Goal: Communication & Community: Answer question/provide support

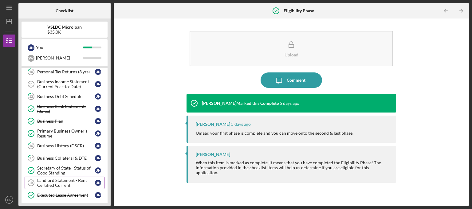
scroll to position [186, 0]
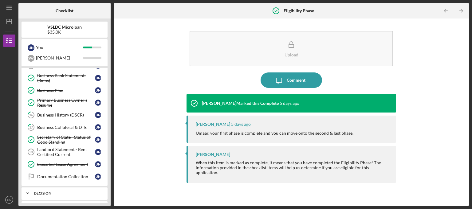
click at [38, 192] on div "Icon/Expander Decision 0 / 2" at bounding box center [65, 193] width 86 height 12
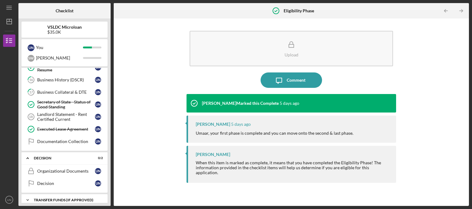
scroll to position [238, 0]
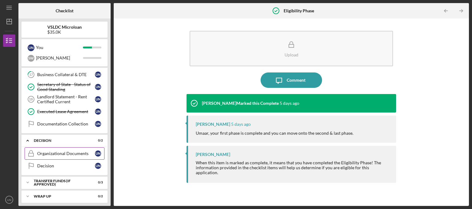
click at [50, 152] on div "Organizational Documents" at bounding box center [66, 153] width 58 height 5
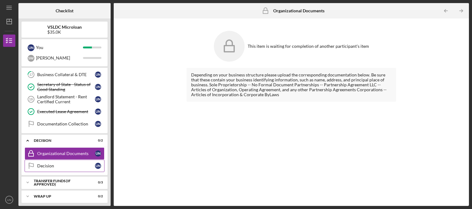
click at [59, 165] on link "Decision Decision U N" at bounding box center [65, 165] width 80 height 12
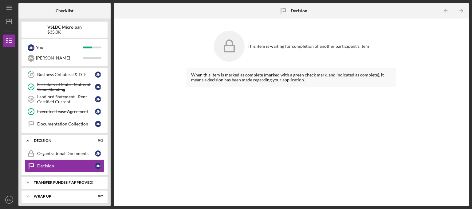
click at [55, 180] on div "Transfer Funds (If Approved)" at bounding box center [67, 182] width 66 height 4
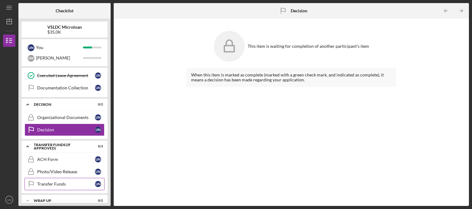
scroll to position [278, 0]
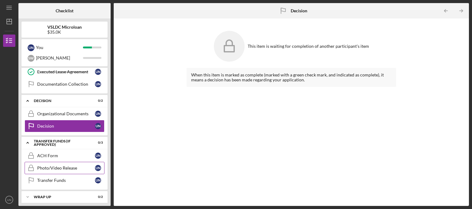
click at [50, 168] on link "Photo/Video Release Photo/Video Release U N" at bounding box center [65, 167] width 80 height 12
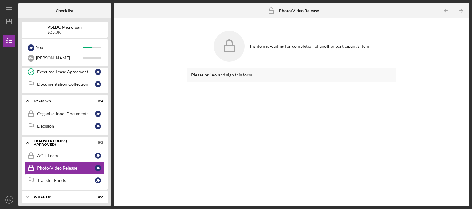
click at [48, 178] on div "Transfer Funds" at bounding box center [66, 179] width 58 height 5
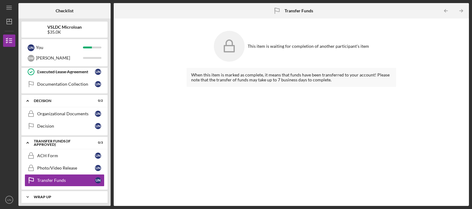
click at [42, 195] on div "Icon/Expander Wrap Up 0 / 2" at bounding box center [65, 196] width 86 height 12
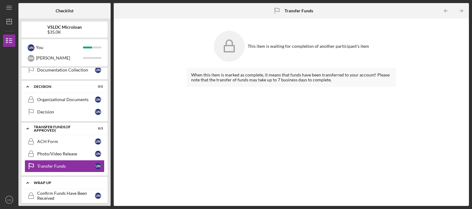
scroll to position [306, 0]
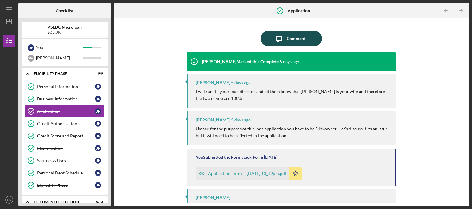
click at [266, 38] on button "Icon/Message Comment" at bounding box center [292, 38] width 62 height 15
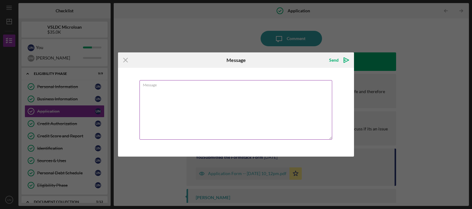
click at [221, 103] on textarea "Message" at bounding box center [236, 109] width 193 height 59
type textarea "yes thats correct im the CEO and my wife is the CFO"
click at [337, 58] on div "Send" at bounding box center [334, 60] width 10 height 12
